Goal: Transaction & Acquisition: Purchase product/service

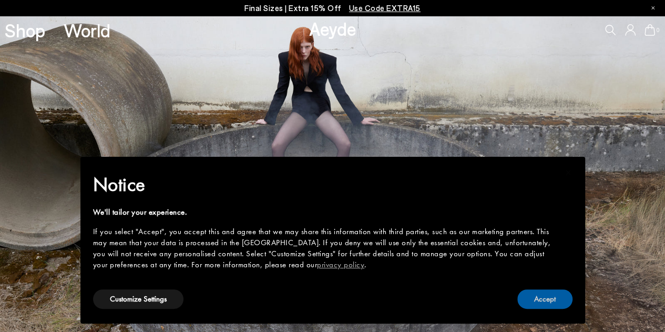
click at [550, 300] on button "Accept" at bounding box center [545, 298] width 55 height 19
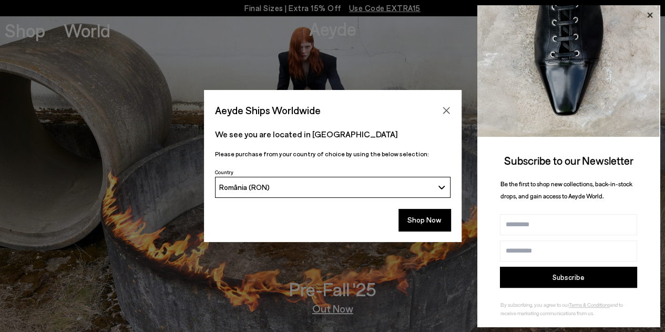
click at [653, 18] on icon at bounding box center [650, 15] width 14 height 14
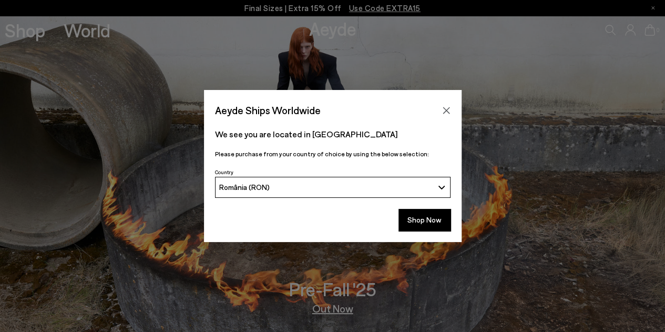
click at [653, 18] on div "Aeyde Ships Worldwide We see you are located in Romania Please purchase from yo…" at bounding box center [332, 166] width 665 height 332
click at [406, 221] on button "Shop Now" at bounding box center [425, 220] width 52 height 22
click at [437, 215] on button "Shop Now" at bounding box center [425, 220] width 52 height 22
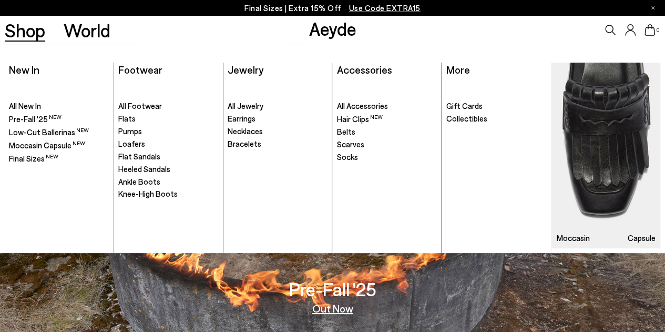
click at [24, 28] on link "Shop" at bounding box center [25, 30] width 41 height 18
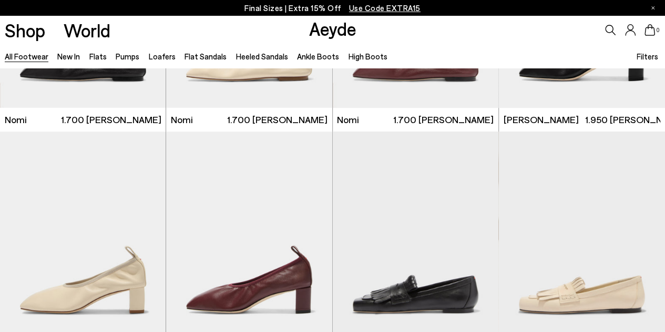
scroll to position [87, 0]
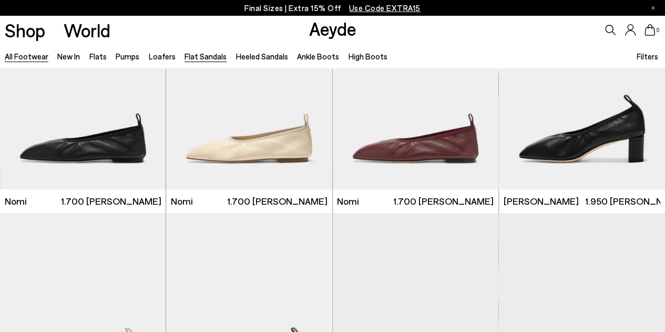
click at [214, 56] on link "Flat Sandals" at bounding box center [206, 56] width 42 height 9
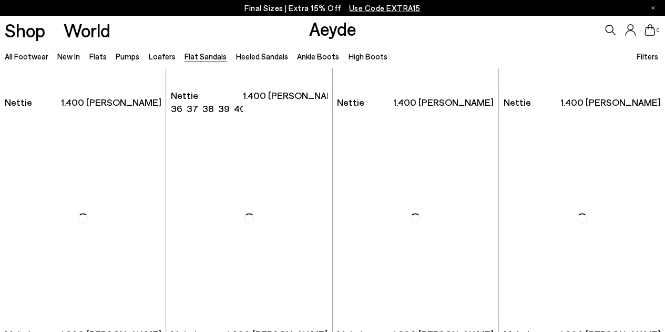
scroll to position [193, 0]
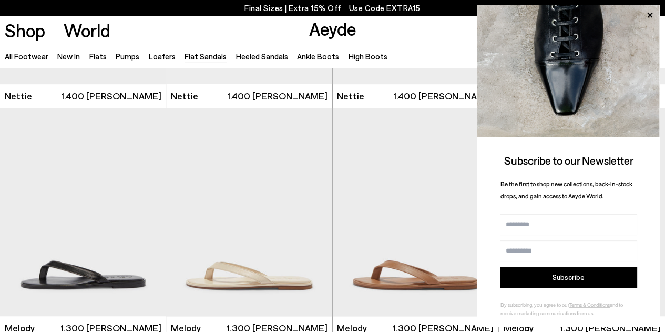
click at [648, 16] on icon at bounding box center [650, 15] width 5 height 5
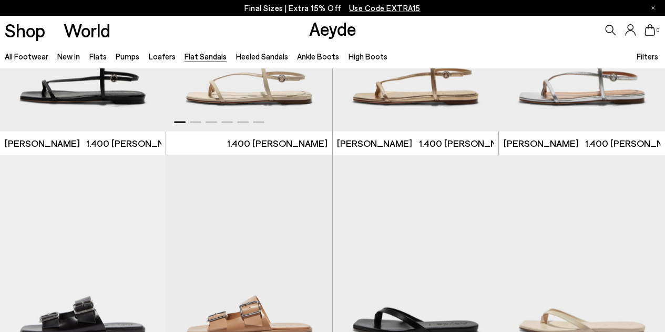
scroll to position [1052, 0]
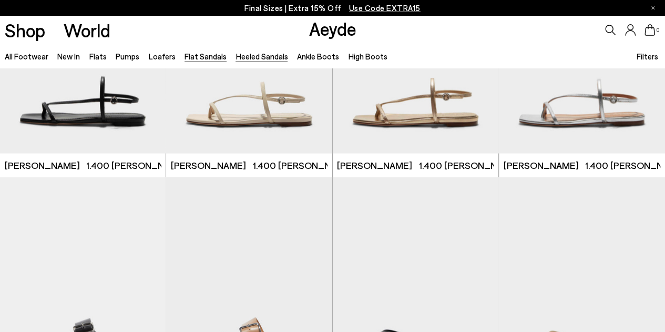
click at [260, 58] on link "Heeled Sandals" at bounding box center [262, 56] width 52 height 9
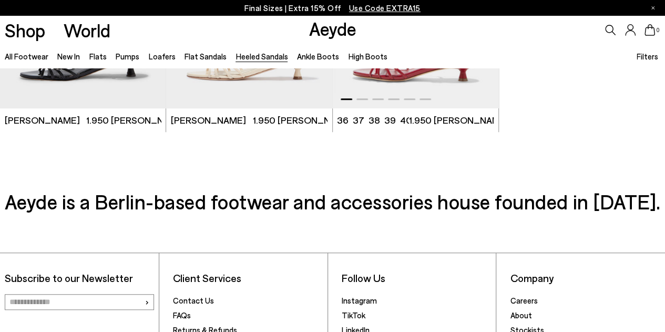
scroll to position [2279, 0]
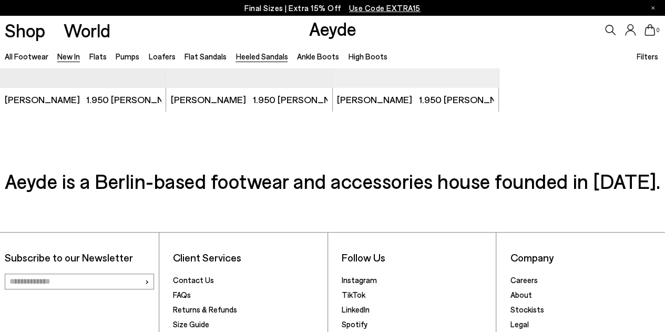
click at [62, 54] on link "New In" at bounding box center [68, 56] width 23 height 9
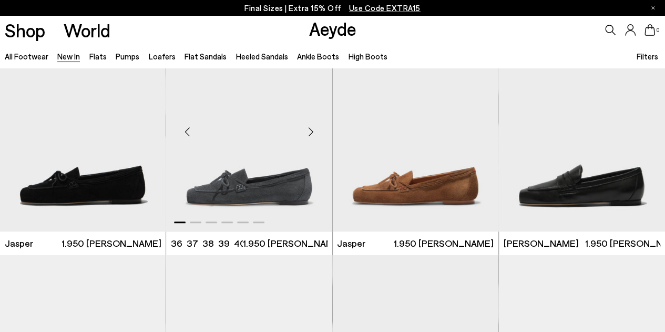
scroll to position [333, 0]
